Goal: Task Accomplishment & Management: Complete application form

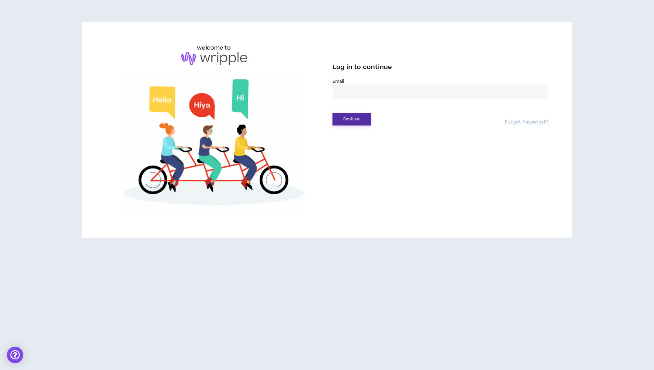
click at [360, 123] on button "Continue" at bounding box center [351, 119] width 38 height 13
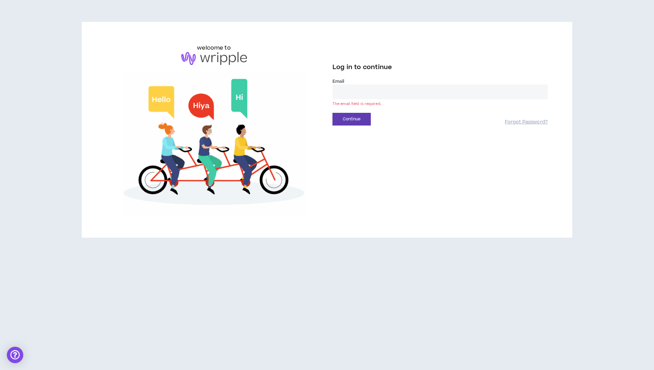
click at [355, 80] on label "Email *" at bounding box center [439, 81] width 215 height 6
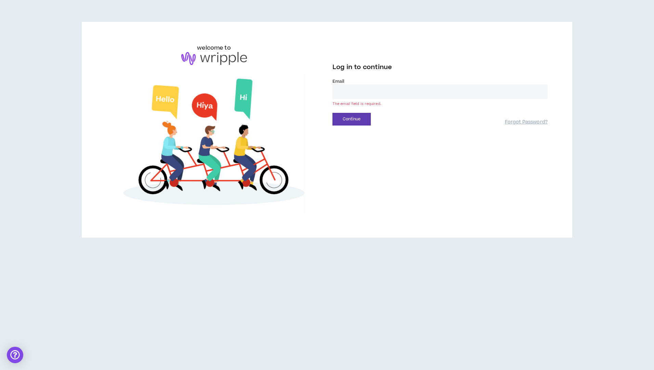
click at [355, 86] on input "email" at bounding box center [439, 91] width 215 height 15
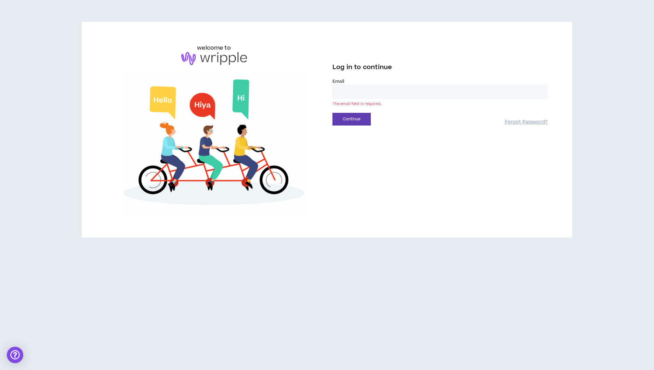
type input "**********"
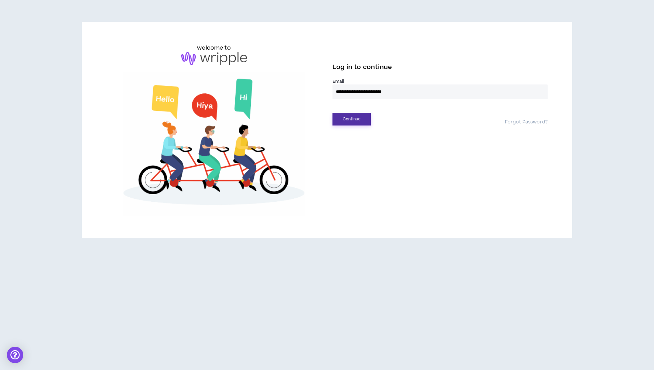
click at [343, 122] on button "Continue" at bounding box center [351, 119] width 38 height 13
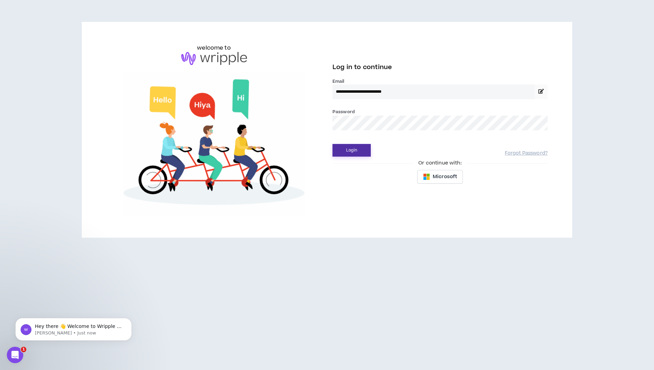
click at [352, 152] on button "Login" at bounding box center [351, 150] width 38 height 13
click at [348, 148] on button "Login" at bounding box center [351, 150] width 38 height 13
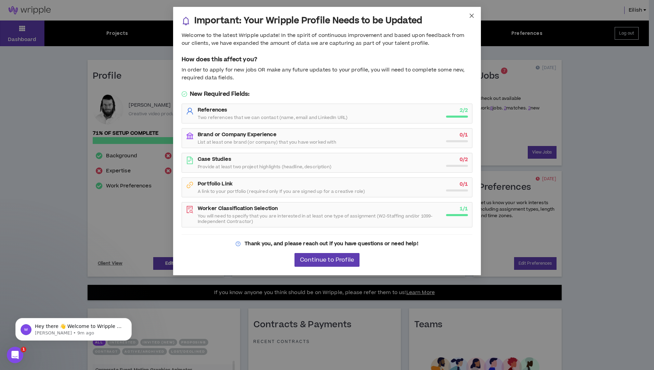
click at [473, 17] on icon "close" at bounding box center [471, 16] width 4 height 4
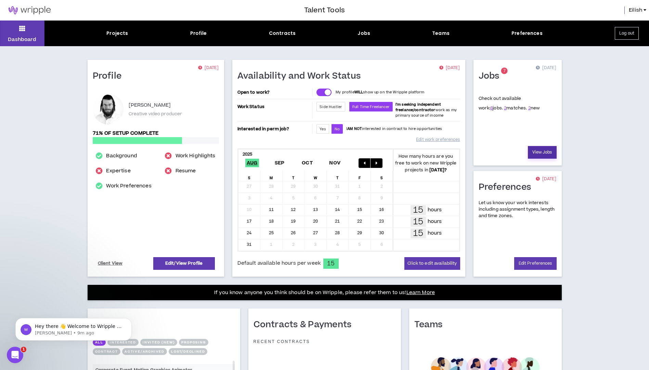
click at [539, 152] on link "View Jobs" at bounding box center [542, 152] width 29 height 13
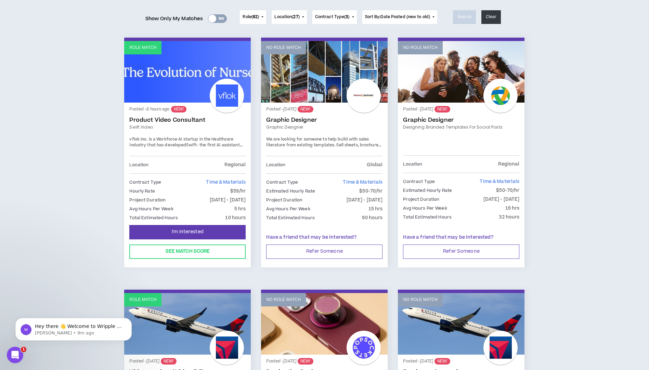
scroll to position [103, 0]
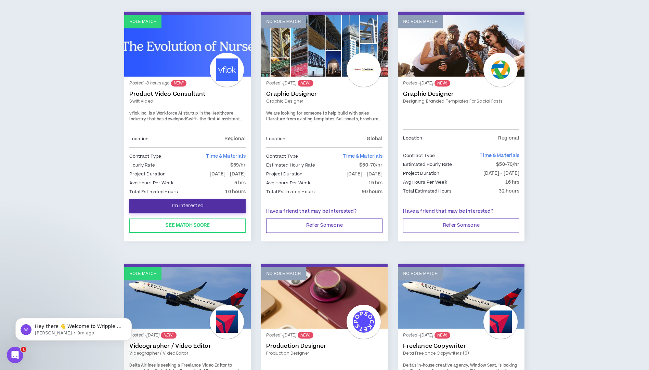
click at [204, 206] on button "I'm Interested" at bounding box center [187, 206] width 116 height 14
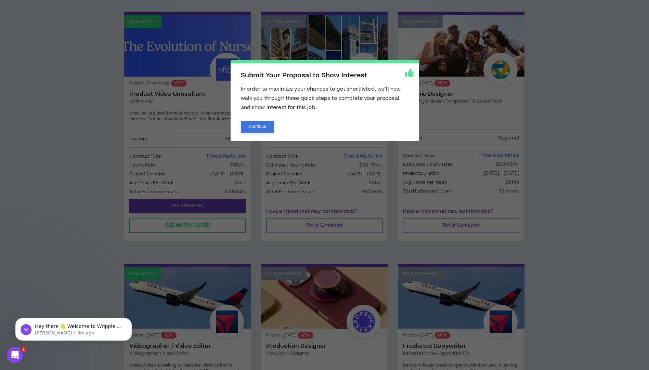
click at [258, 125] on button "Continue" at bounding box center [257, 127] width 33 height 12
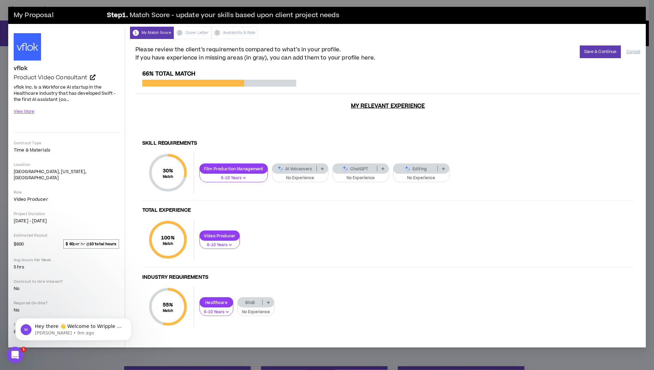
click at [419, 163] on div "Editing" at bounding box center [421, 168] width 56 height 10
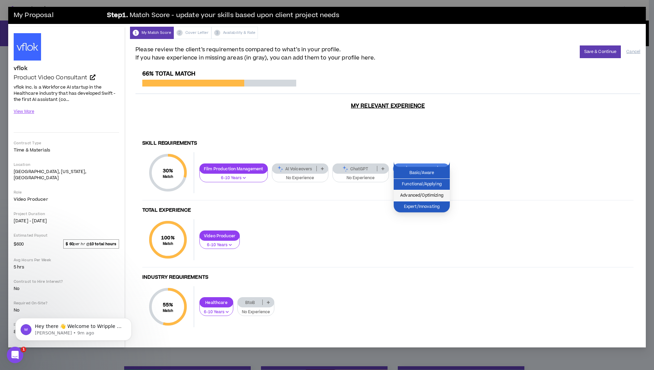
click at [435, 195] on span "Advanced/Optimizing" at bounding box center [422, 196] width 48 height 8
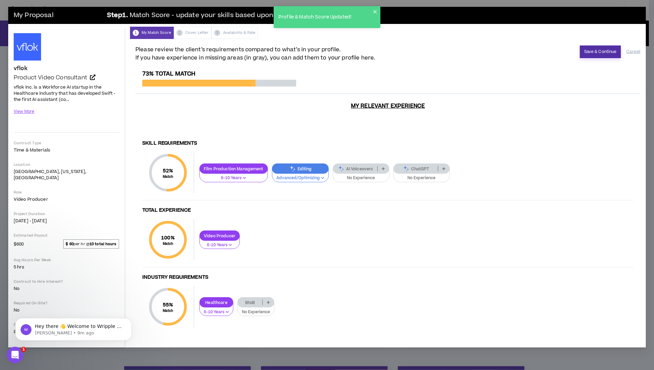
click at [610, 54] on button "Save & Continue" at bounding box center [600, 51] width 41 height 13
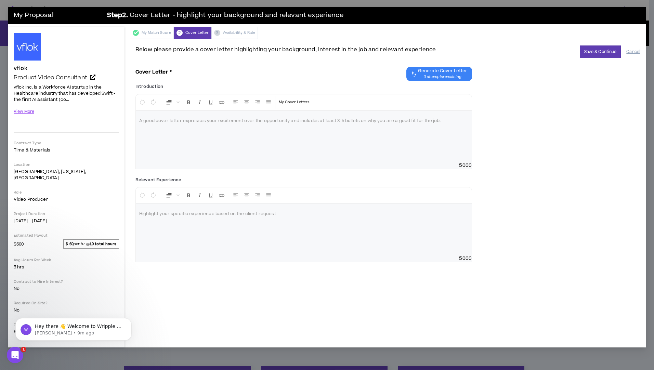
click at [445, 76] on span "3 attempts remaining" at bounding box center [442, 76] width 49 height 5
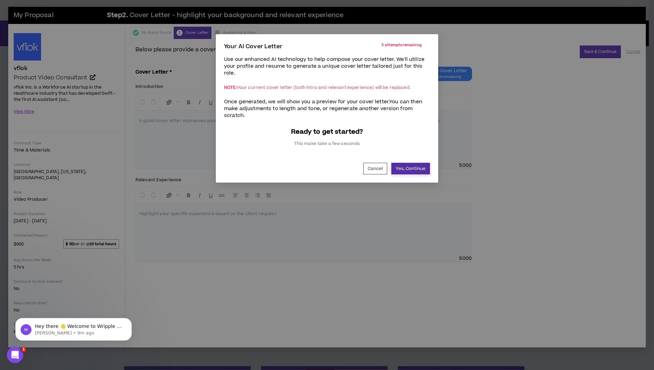
click at [406, 167] on button "Yes, Continue" at bounding box center [410, 169] width 39 height 12
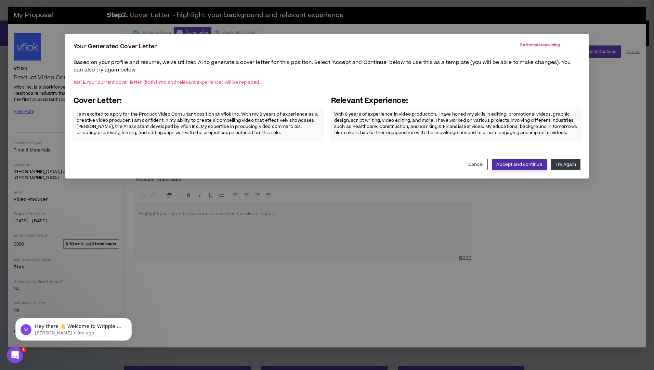
click at [515, 167] on button "Accept and continue" at bounding box center [519, 165] width 55 height 12
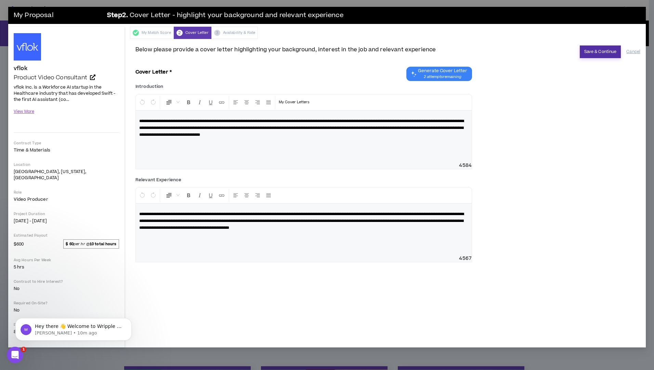
click at [593, 49] on button "Save & Continue" at bounding box center [600, 51] width 41 height 13
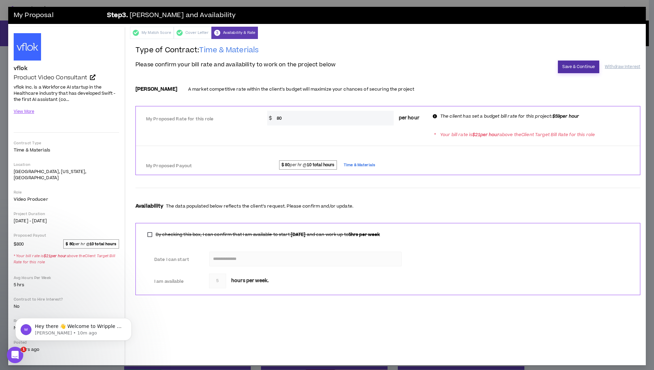
click at [578, 63] on button "Save & Continue" at bounding box center [578, 67] width 41 height 13
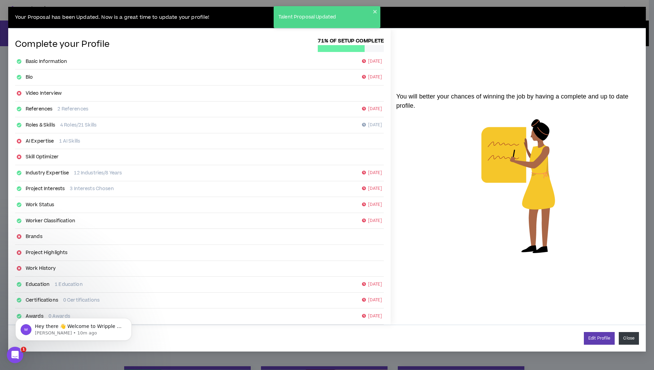
click at [629, 339] on button "Close" at bounding box center [629, 338] width 20 height 13
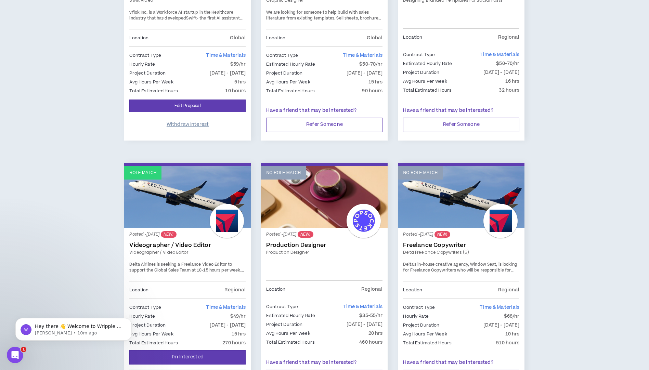
scroll to position [205, 0]
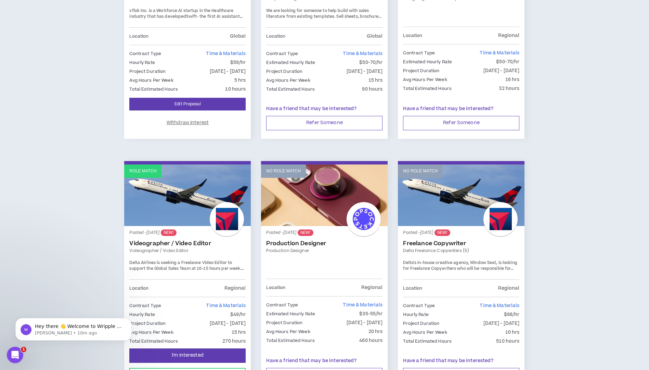
click at [142, 173] on p "Role Match" at bounding box center [142, 171] width 27 height 6
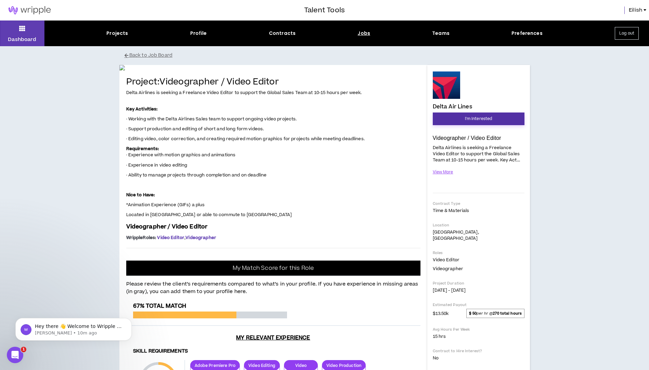
click at [479, 116] on span "I'm Interested" at bounding box center [478, 119] width 27 height 6
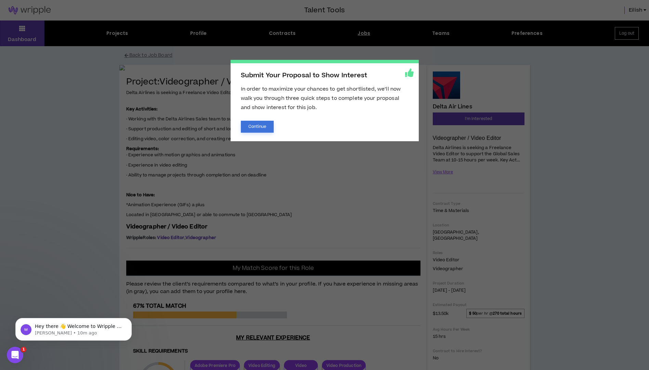
click at [264, 124] on button "Continue" at bounding box center [257, 127] width 33 height 12
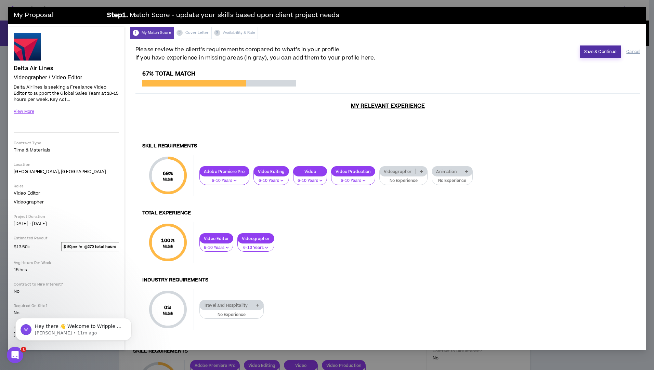
click at [592, 53] on button "Save & Continue" at bounding box center [600, 51] width 41 height 13
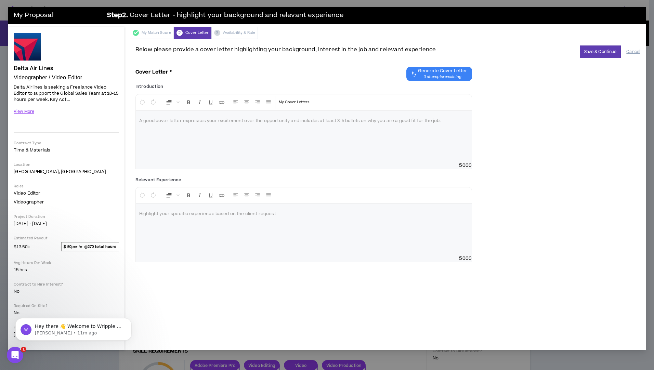
click at [445, 74] on span "Generate Cover Letter 3 attempts remaining" at bounding box center [442, 74] width 49 height 12
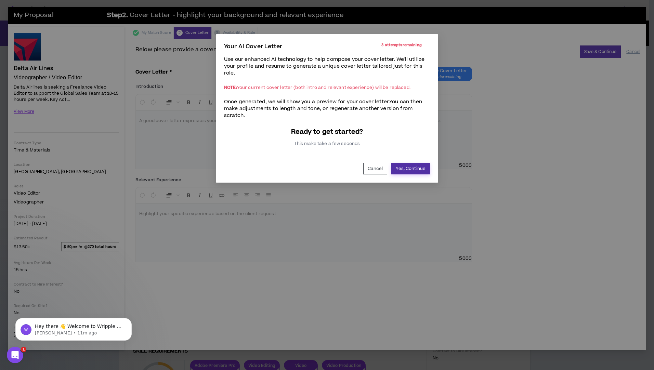
click at [412, 171] on button "Yes, Continue" at bounding box center [410, 169] width 39 height 12
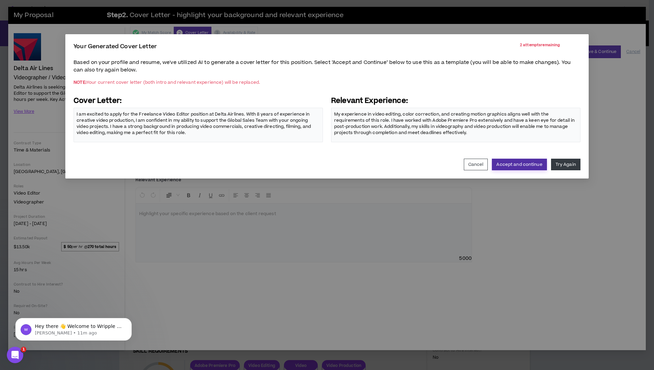
click at [517, 163] on button "Accept and continue" at bounding box center [519, 165] width 55 height 12
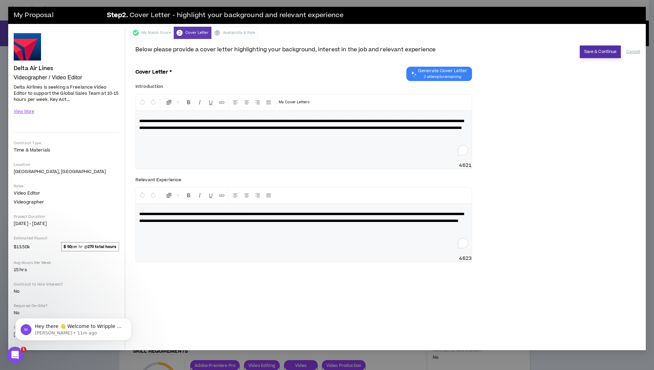
click at [602, 52] on button "Save & Continue" at bounding box center [600, 51] width 41 height 13
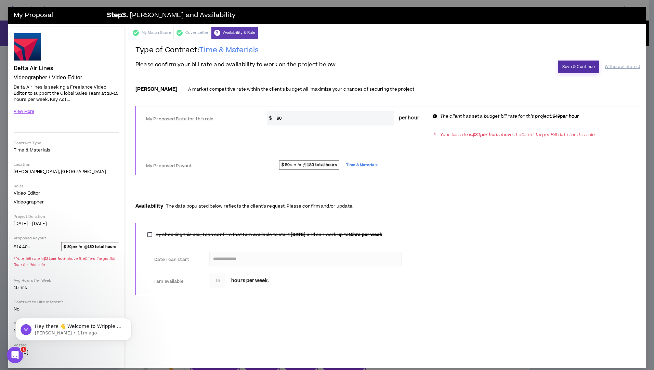
click at [572, 66] on button "Save & Continue" at bounding box center [578, 67] width 41 height 13
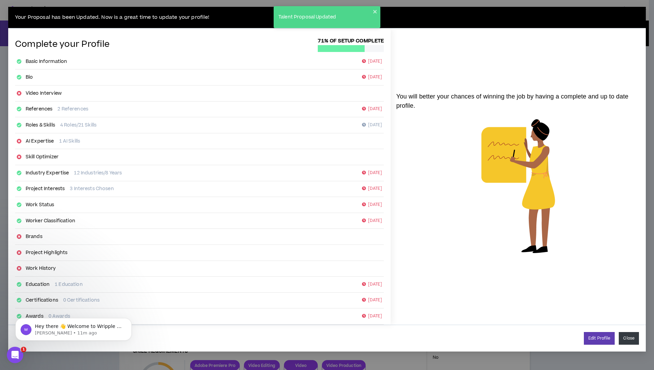
click at [625, 335] on button "Close" at bounding box center [629, 338] width 20 height 13
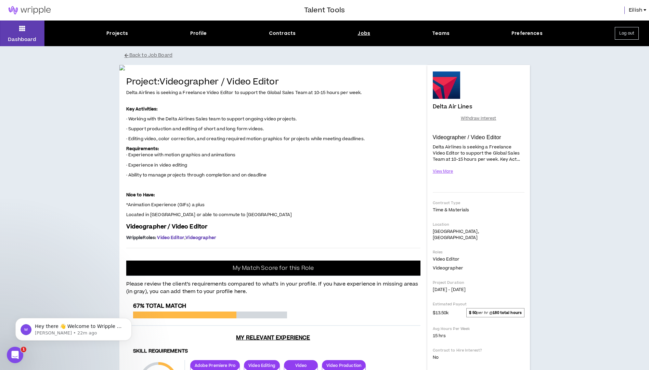
click at [33, 10] on img at bounding box center [29, 10] width 59 height 8
